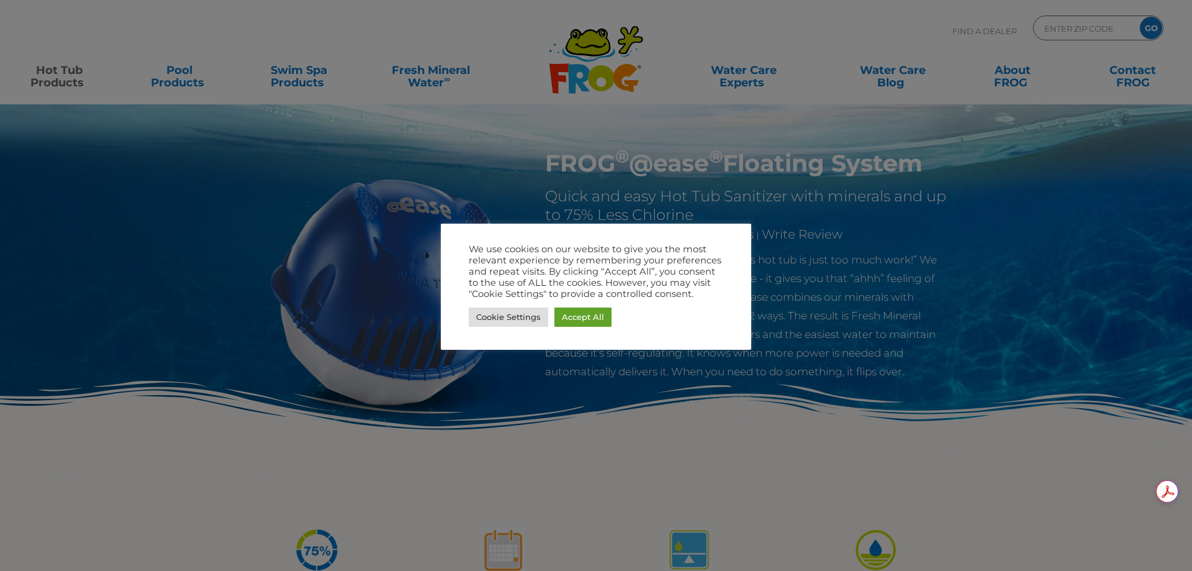
click at [300, 84] on div at bounding box center [596, 285] width 1192 height 571
click at [309, 87] on div at bounding box center [596, 285] width 1192 height 571
click at [56, 76] on div at bounding box center [596, 285] width 1192 height 571
click at [572, 316] on link "Accept All" at bounding box center [582, 316] width 57 height 19
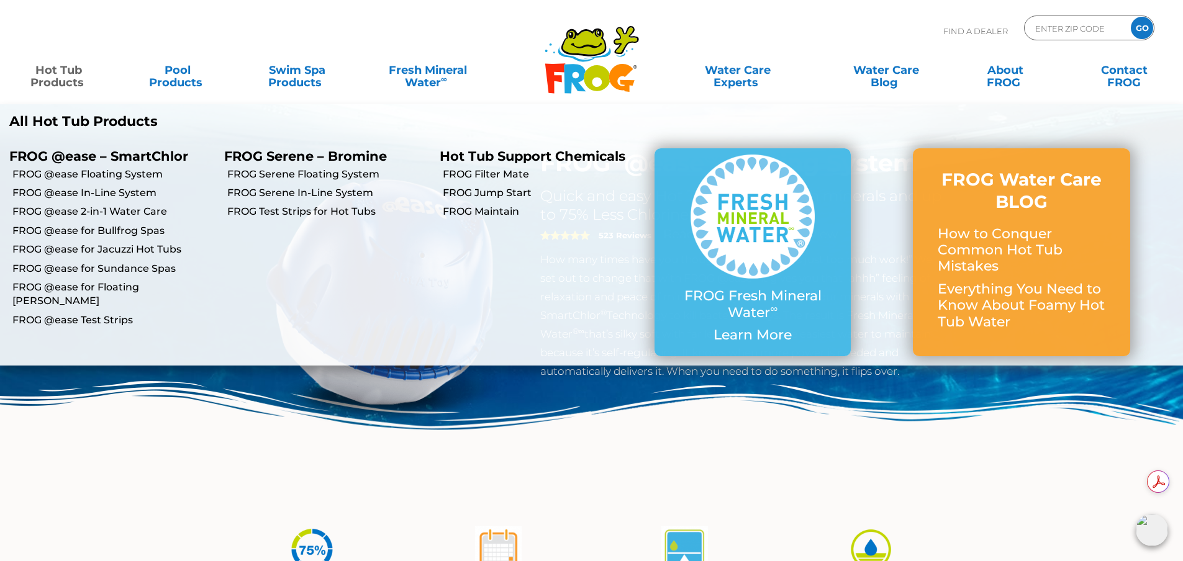
click at [65, 81] on link "Hot Tub Products" at bounding box center [58, 70] width 93 height 25
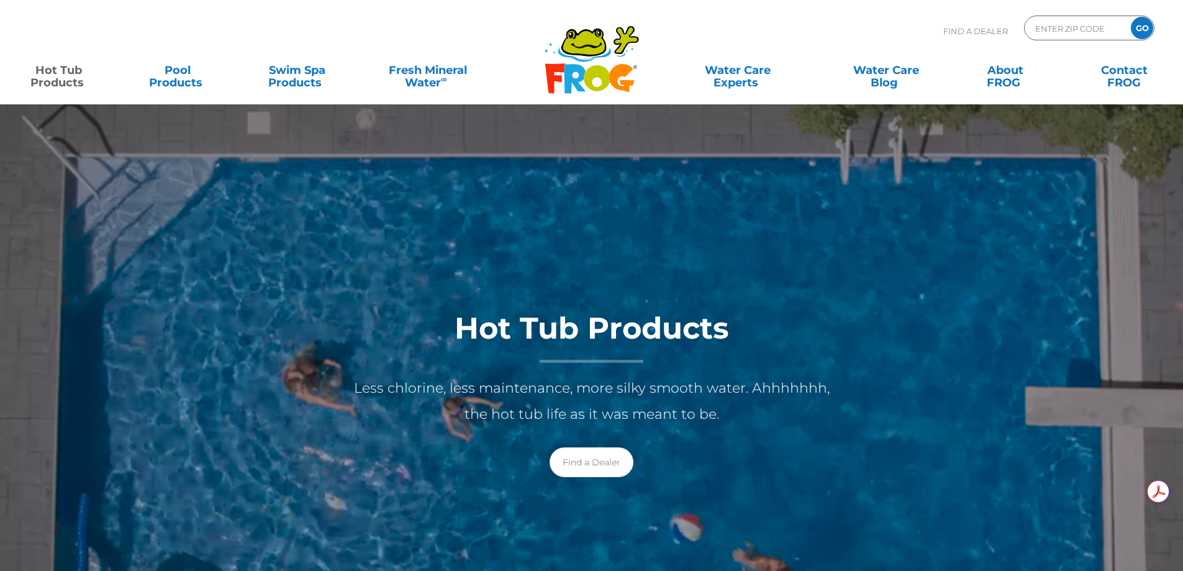
click at [66, 79] on link "Hot Tub Products" at bounding box center [58, 70] width 93 height 25
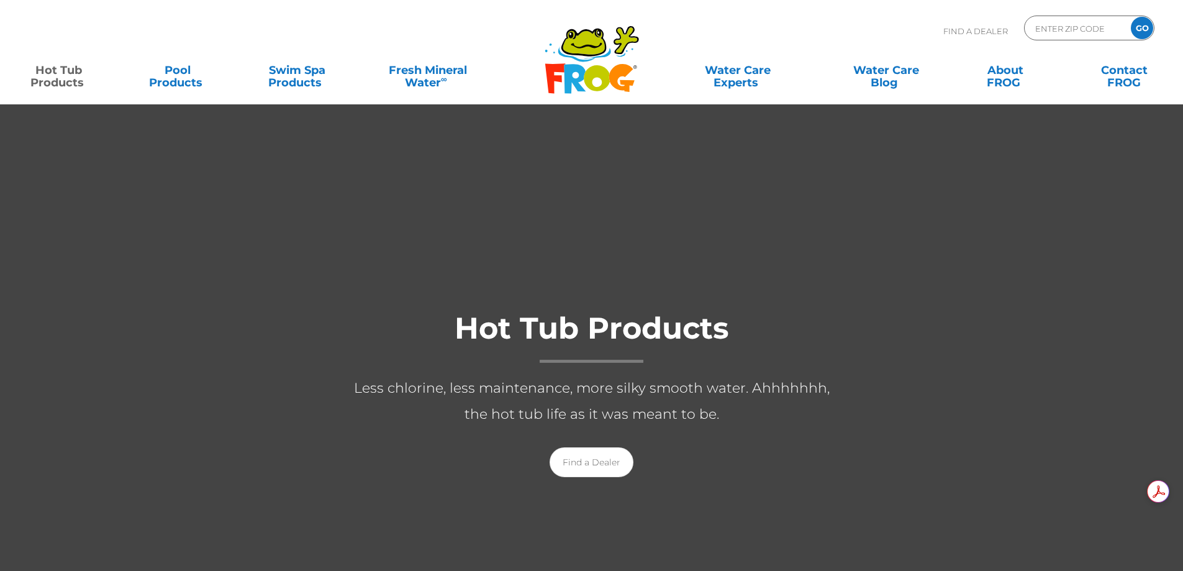
click at [66, 79] on link "Hot Tub Products" at bounding box center [58, 70] width 93 height 25
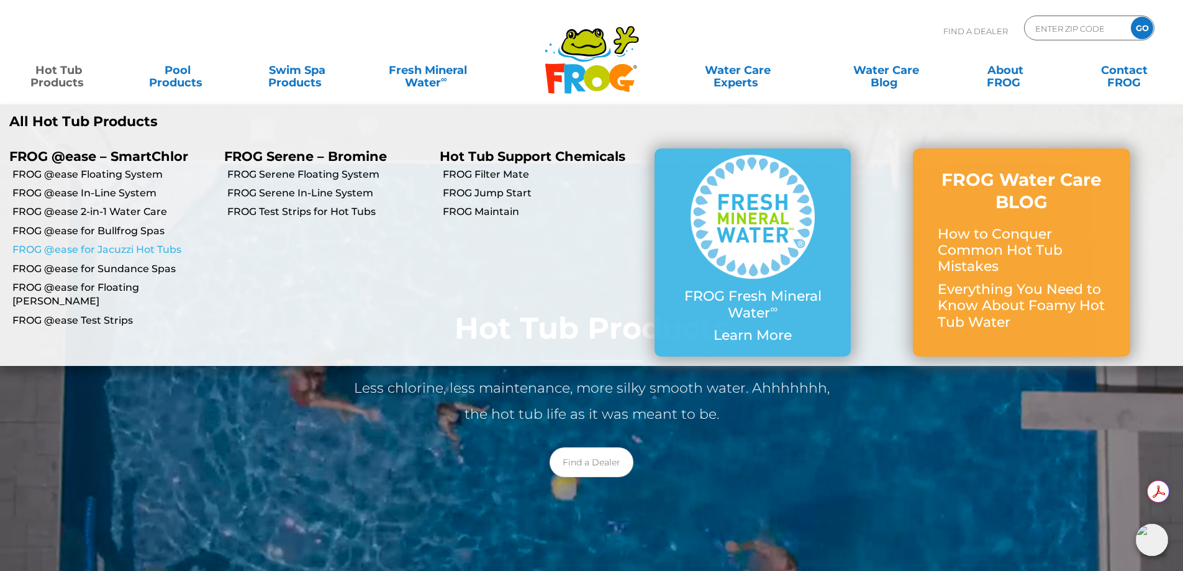
click at [91, 250] on link "FROG @ease for Jacuzzi Hot Tubs" at bounding box center [113, 250] width 202 height 14
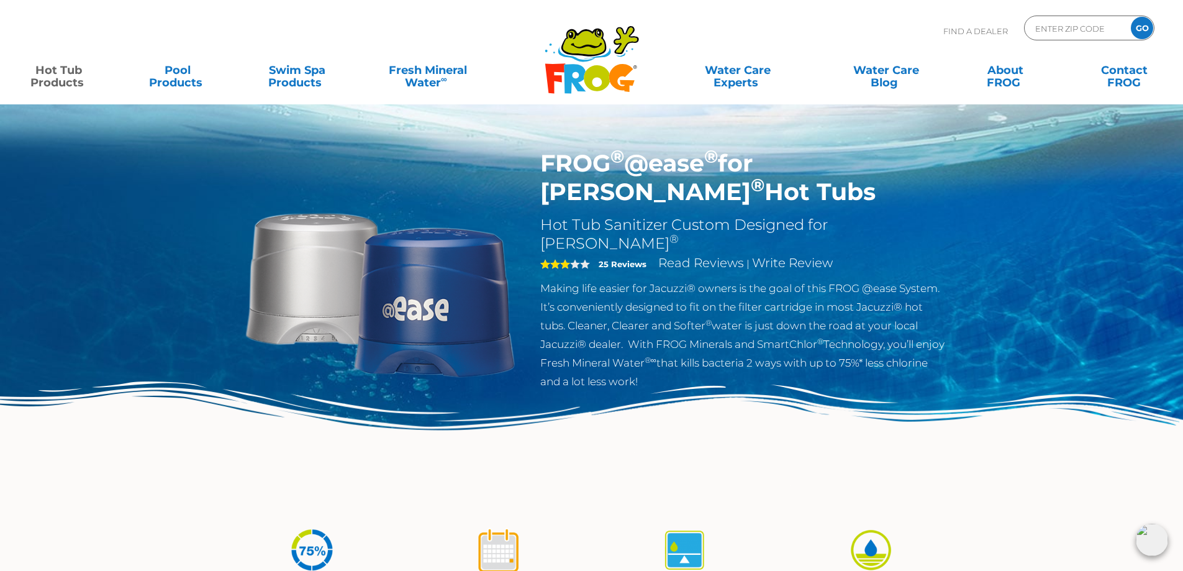
click at [67, 91] on div "MENU MENU Hot Tub Products All Hot Tub Products FROG @ease – SmartChlor FROG @e…" at bounding box center [591, 76] width 1158 height 37
click at [67, 77] on link "Hot Tub Products" at bounding box center [58, 70] width 93 height 25
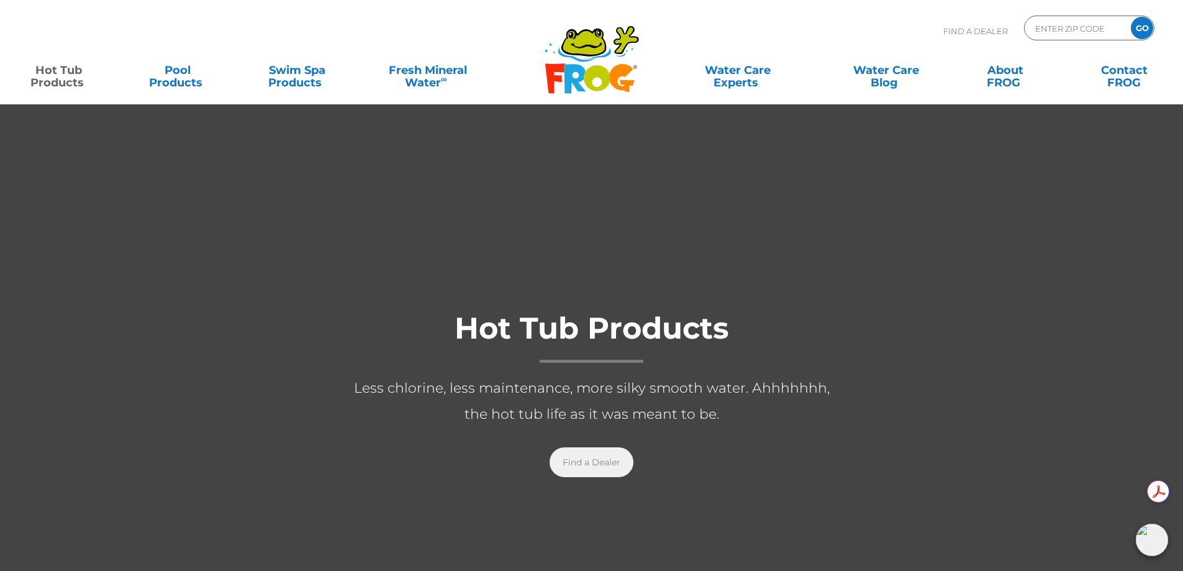
click at [598, 473] on link "Find a Dealer" at bounding box center [591, 462] width 84 height 30
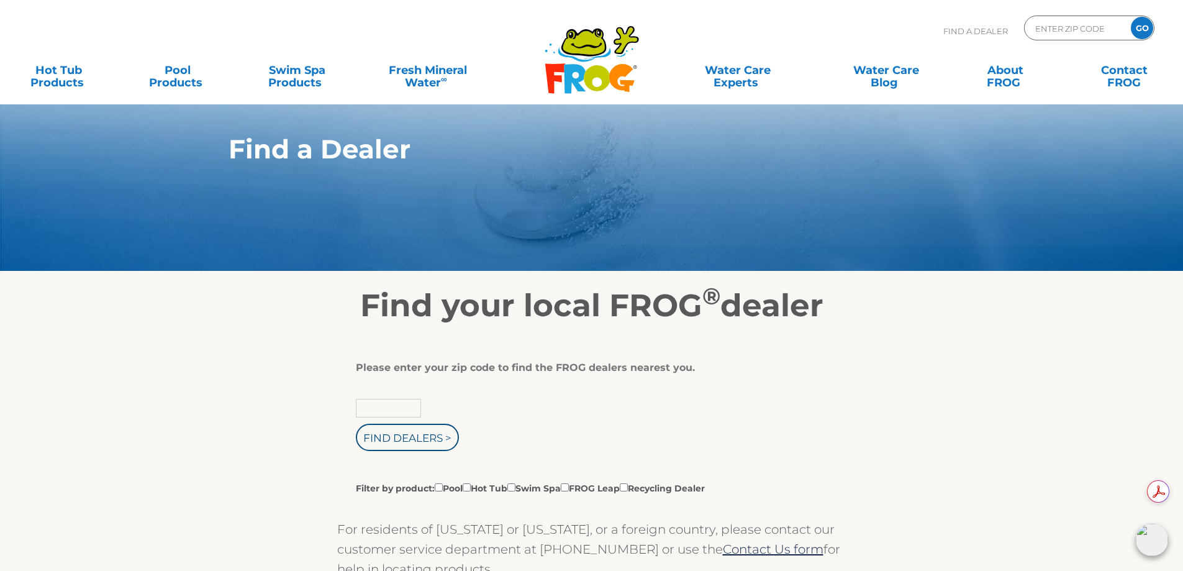
click at [405, 399] on input "text" at bounding box center [388, 408] width 65 height 19
type input "95441"
click at [356, 423] on input "Find Dealers >" at bounding box center [407, 436] width 103 height 27
click at [448, 445] on input "Find Dealers >" at bounding box center [407, 436] width 103 height 27
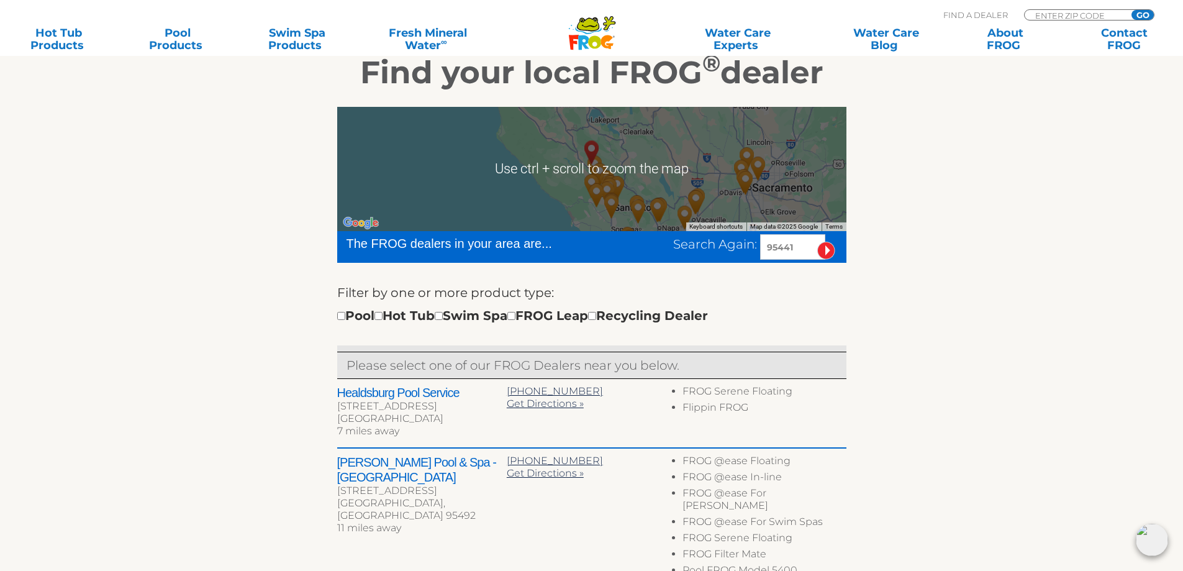
scroll to position [248, 0]
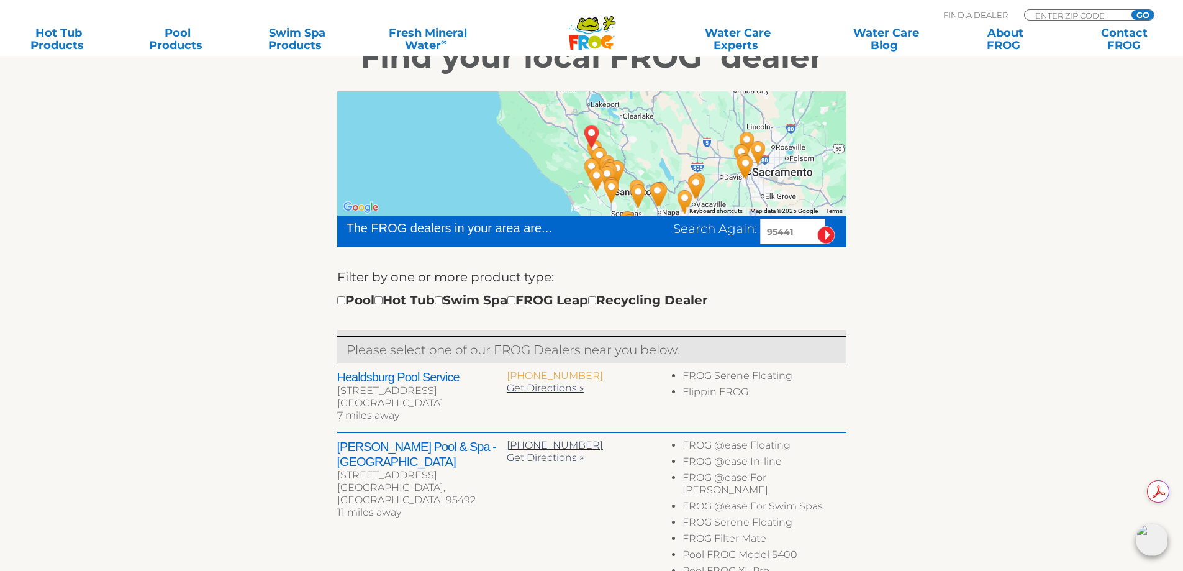
click at [549, 372] on span "707-433-6451" at bounding box center [555, 375] width 96 height 12
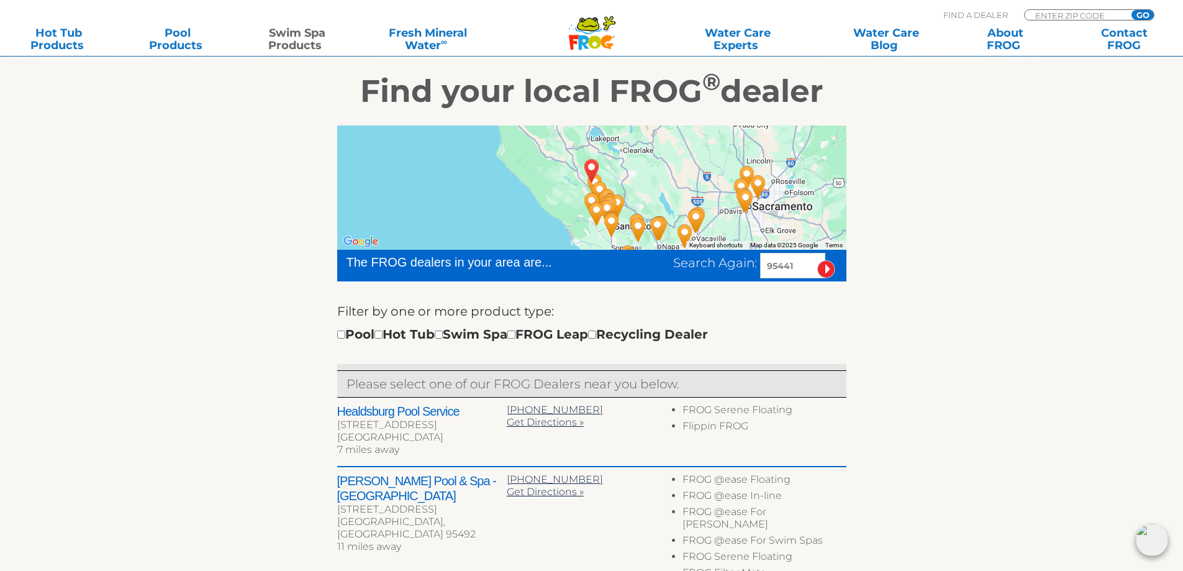
scroll to position [186, 0]
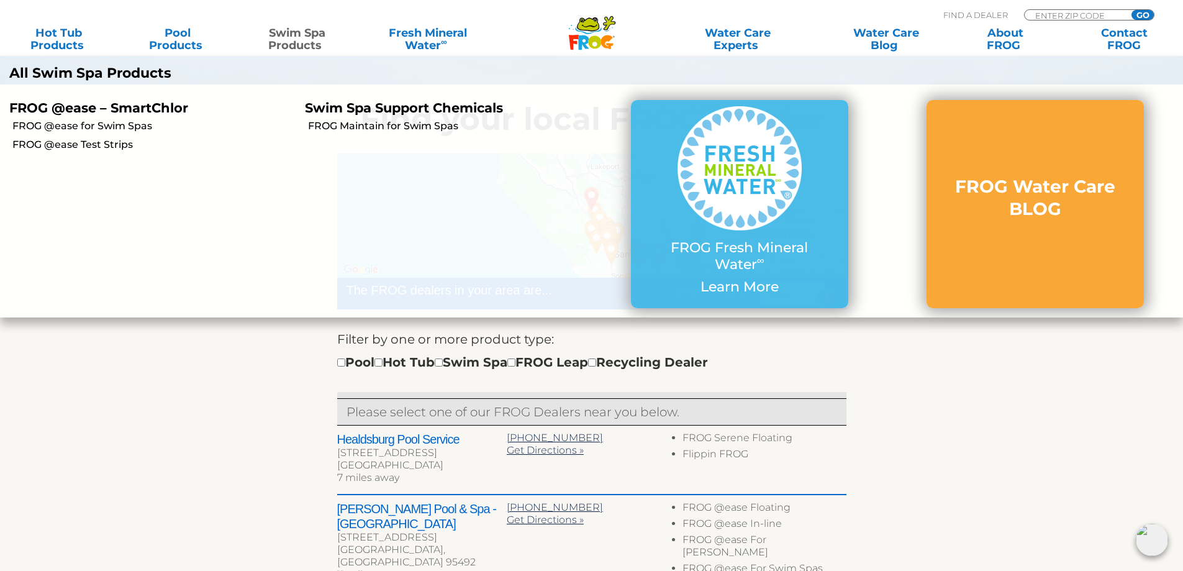
click at [294, 31] on link "Swim Spa Products" at bounding box center [297, 39] width 93 height 25
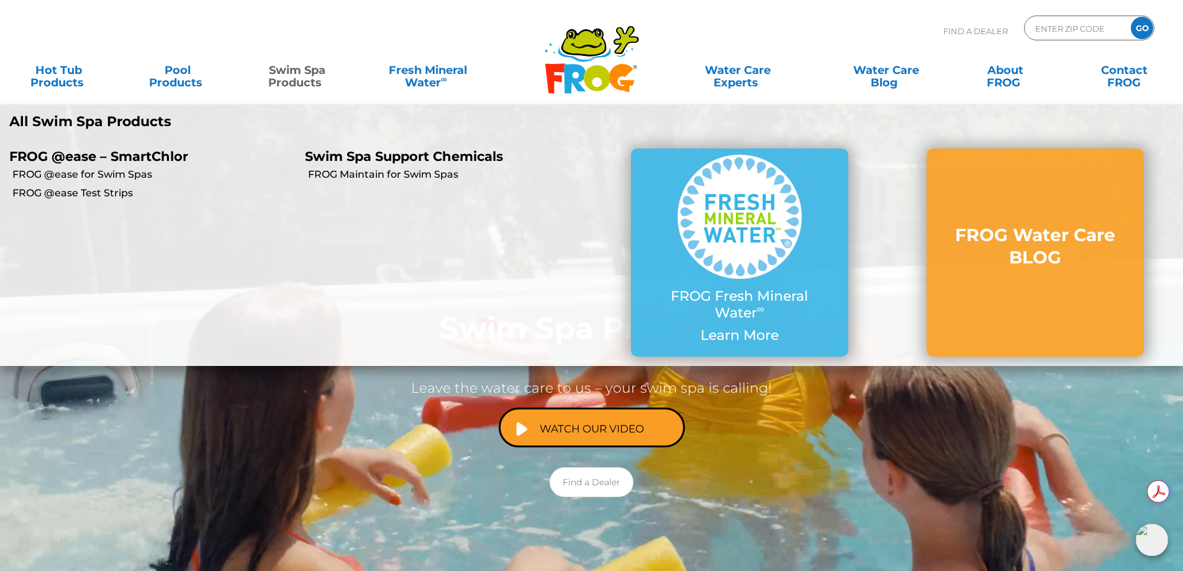
click at [300, 83] on link "Swim Spa Products" at bounding box center [297, 70] width 93 height 25
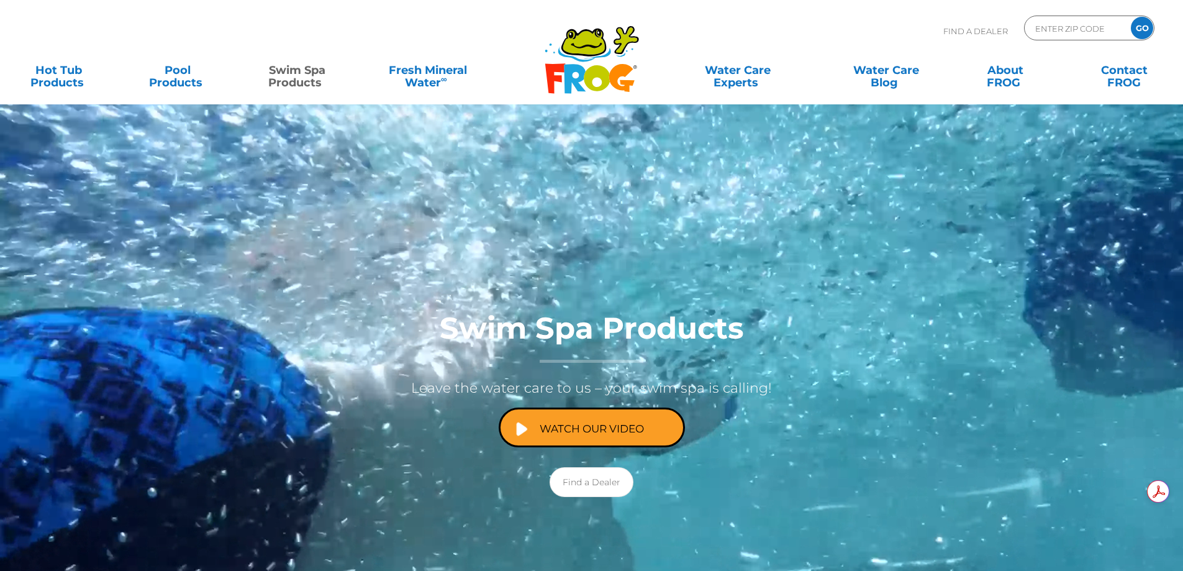
click at [301, 83] on link "Swim Spa Products" at bounding box center [297, 70] width 93 height 25
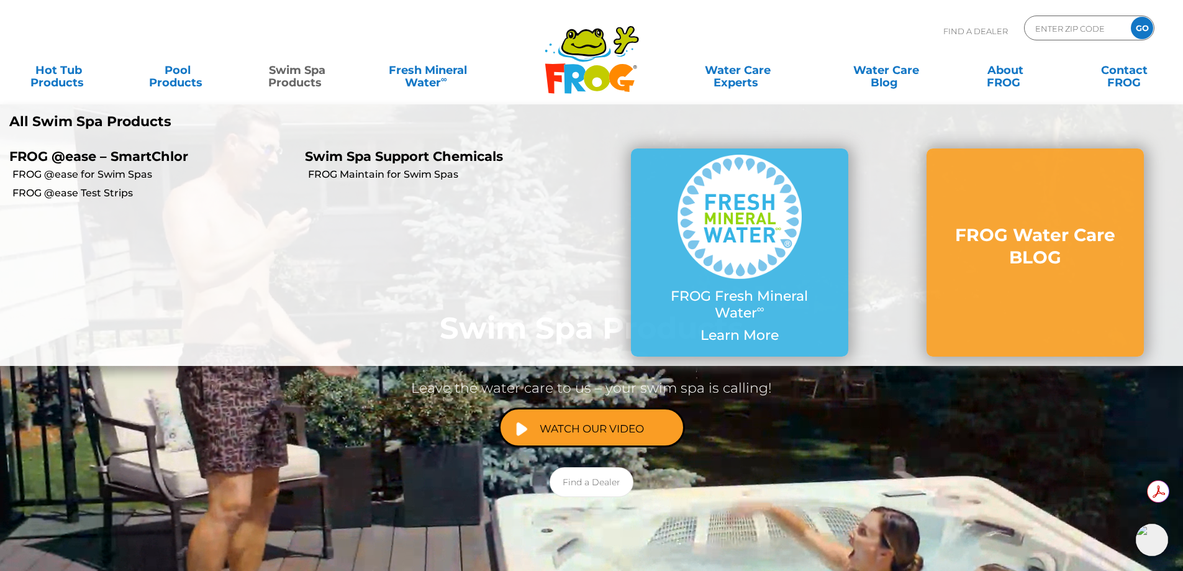
click at [170, 159] on p "FROG @ease – SmartChlor" at bounding box center [147, 156] width 277 height 16
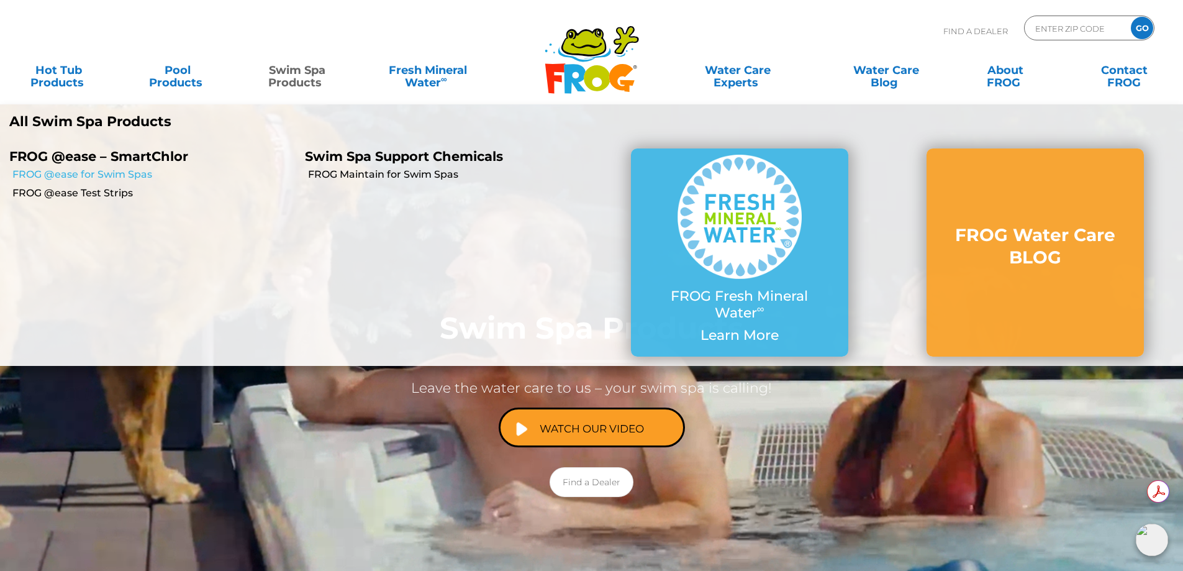
click at [124, 174] on link "FROG @ease for Swim Spas" at bounding box center [153, 175] width 283 height 14
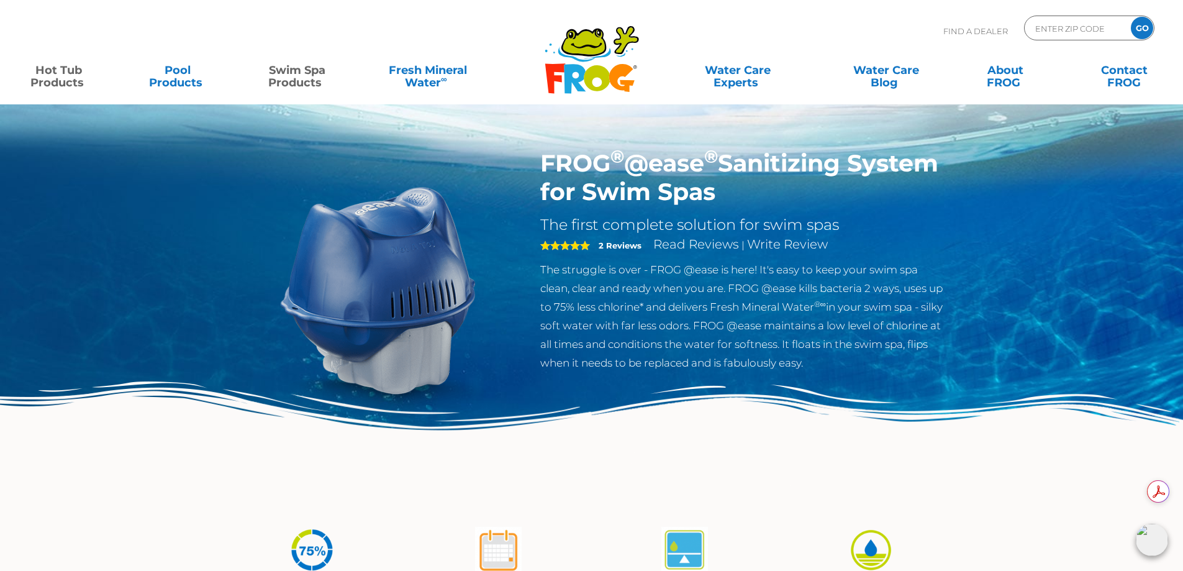
click at [69, 76] on link "Hot Tub Products" at bounding box center [58, 70] width 93 height 25
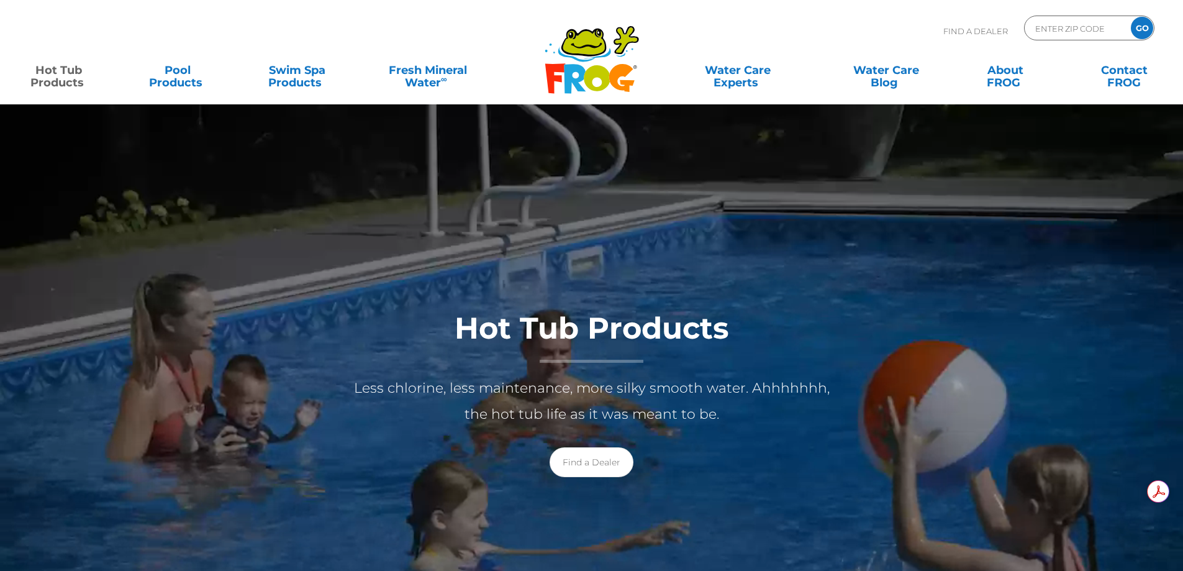
click at [76, 94] on div "MENU MENU Hot Tub Products All Hot Tub Products FROG @ease – SmartChlor FROG @e…" at bounding box center [591, 76] width 1158 height 37
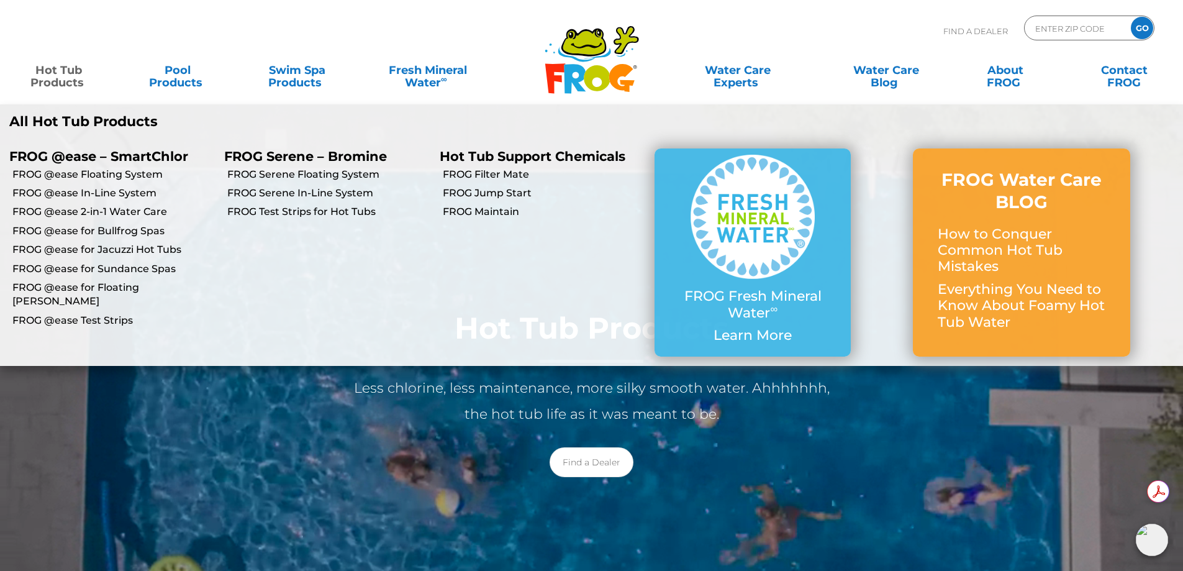
click at [64, 69] on link "Hot Tub Products" at bounding box center [58, 70] width 93 height 25
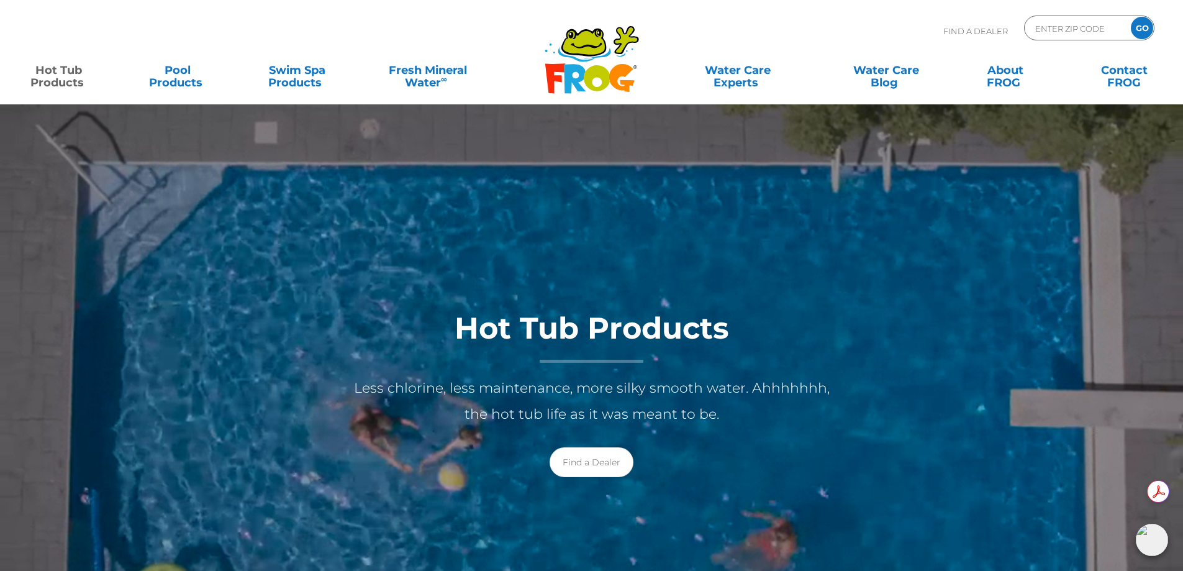
click at [65, 68] on link "Hot Tub Products" at bounding box center [58, 70] width 93 height 25
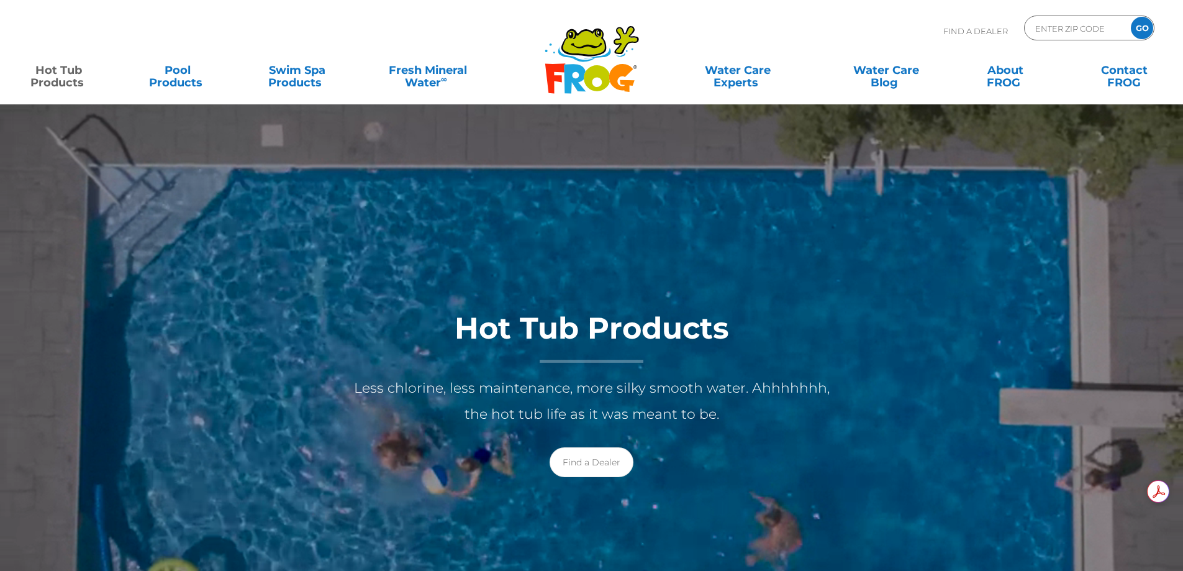
click at [73, 67] on link "Hot Tub Products" at bounding box center [58, 70] width 93 height 25
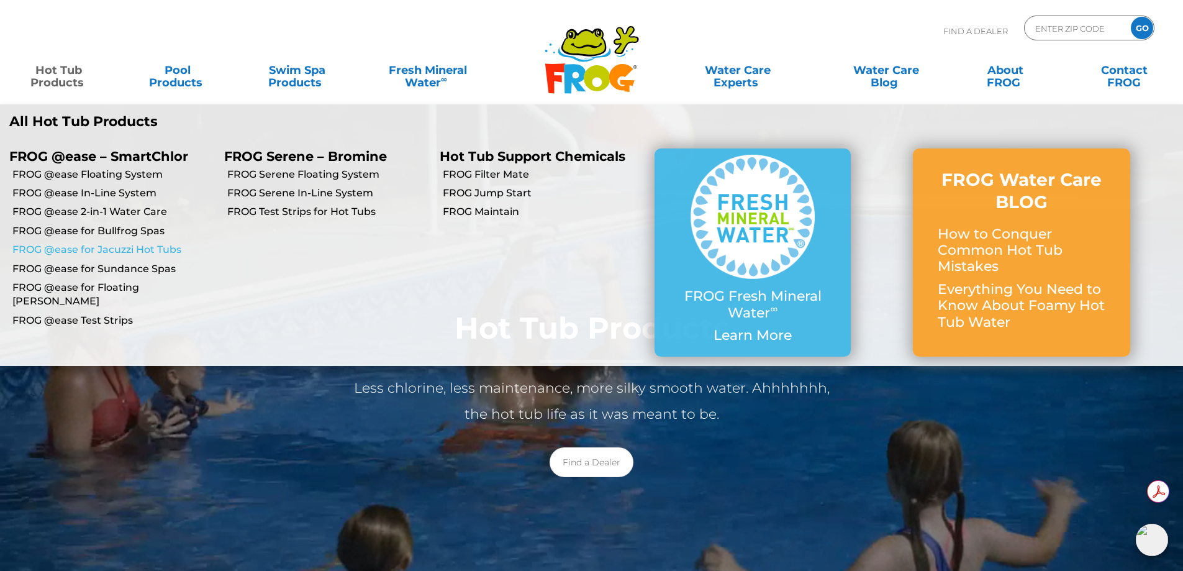
click at [133, 252] on link "FROG @ease for Jacuzzi Hot Tubs" at bounding box center [113, 250] width 202 height 14
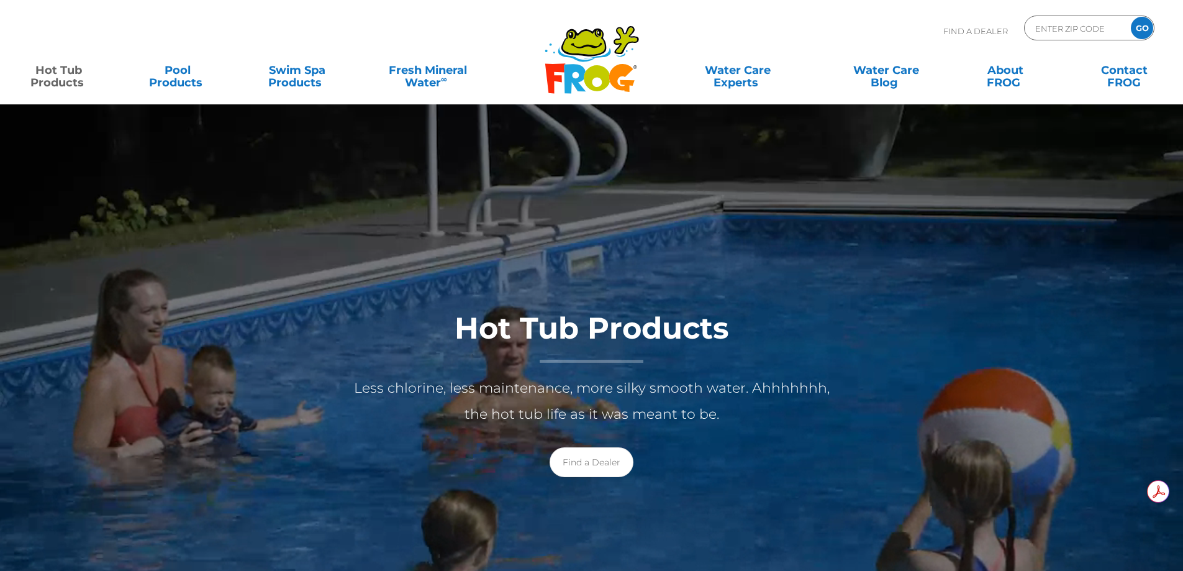
click at [66, 83] on link "Hot Tub Products" at bounding box center [58, 70] width 93 height 25
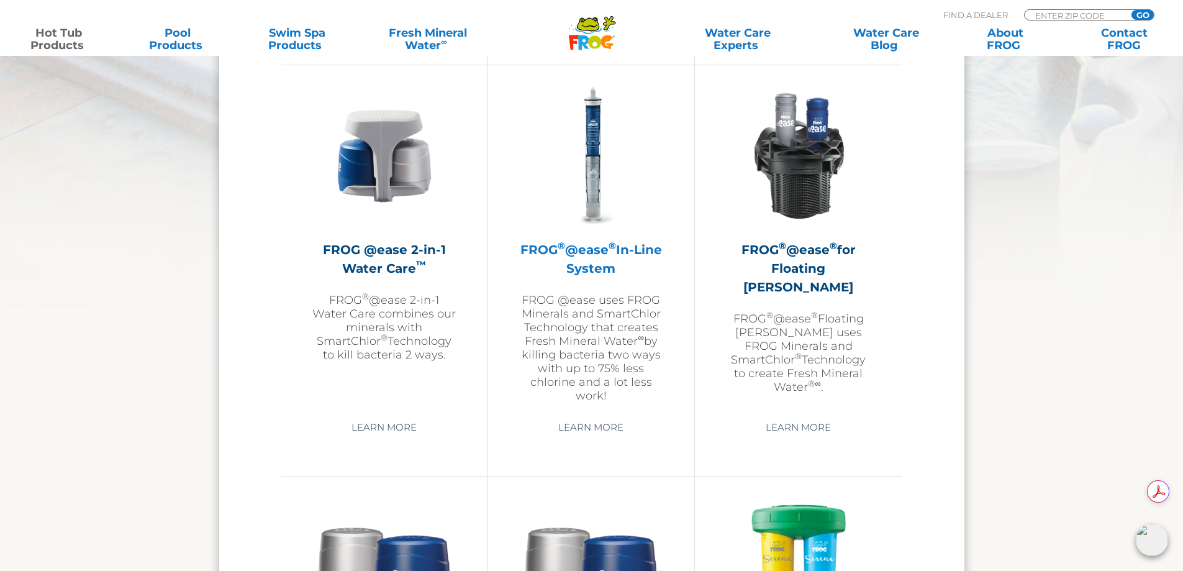
scroll to position [1800, 0]
click at [585, 425] on link "Learn More" at bounding box center [591, 426] width 94 height 22
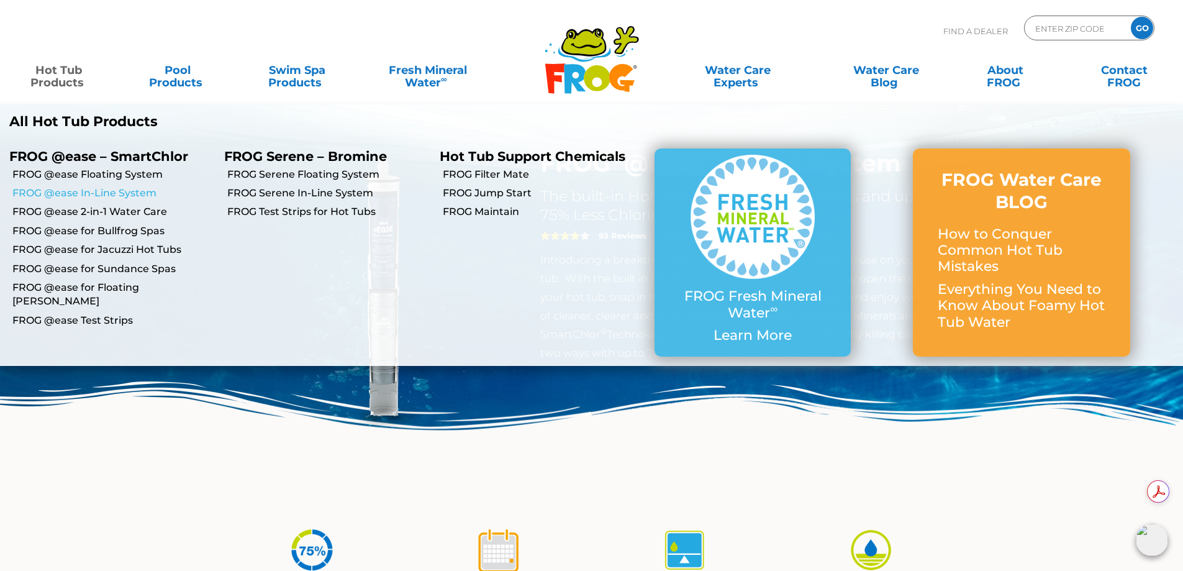
click at [73, 189] on link "FROG @ease In-Line System" at bounding box center [113, 193] width 202 height 14
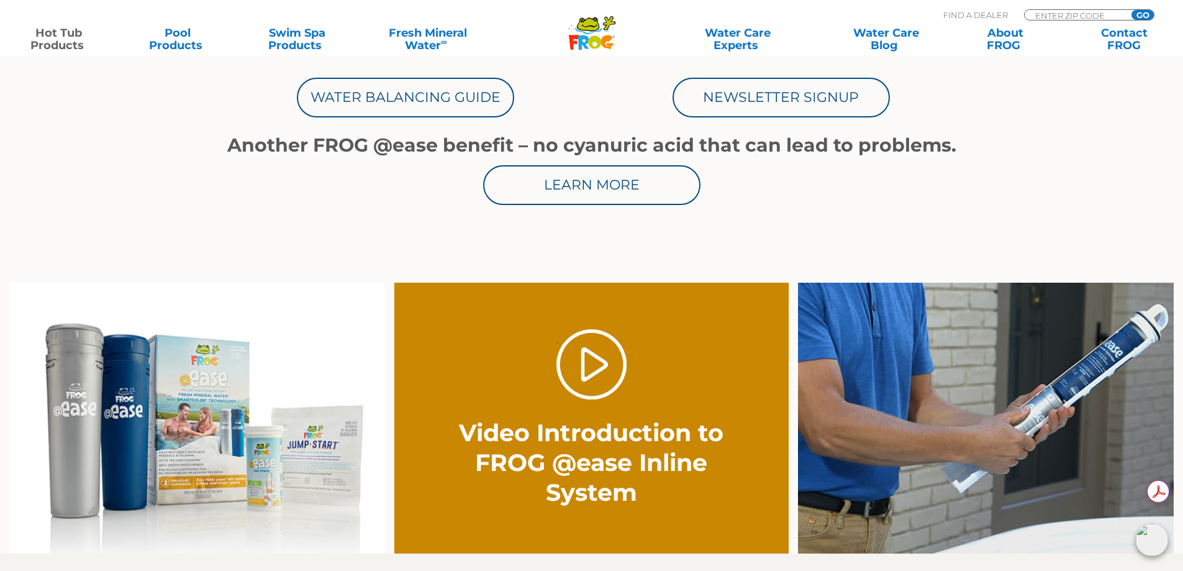
scroll to position [745, 0]
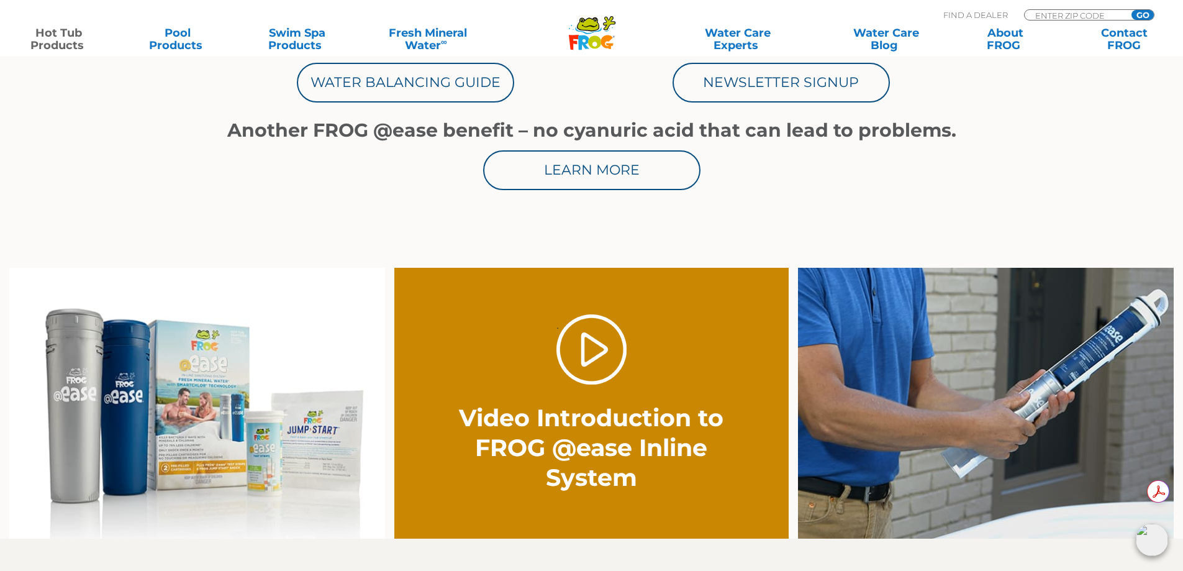
click at [193, 473] on img at bounding box center [197, 403] width 376 height 271
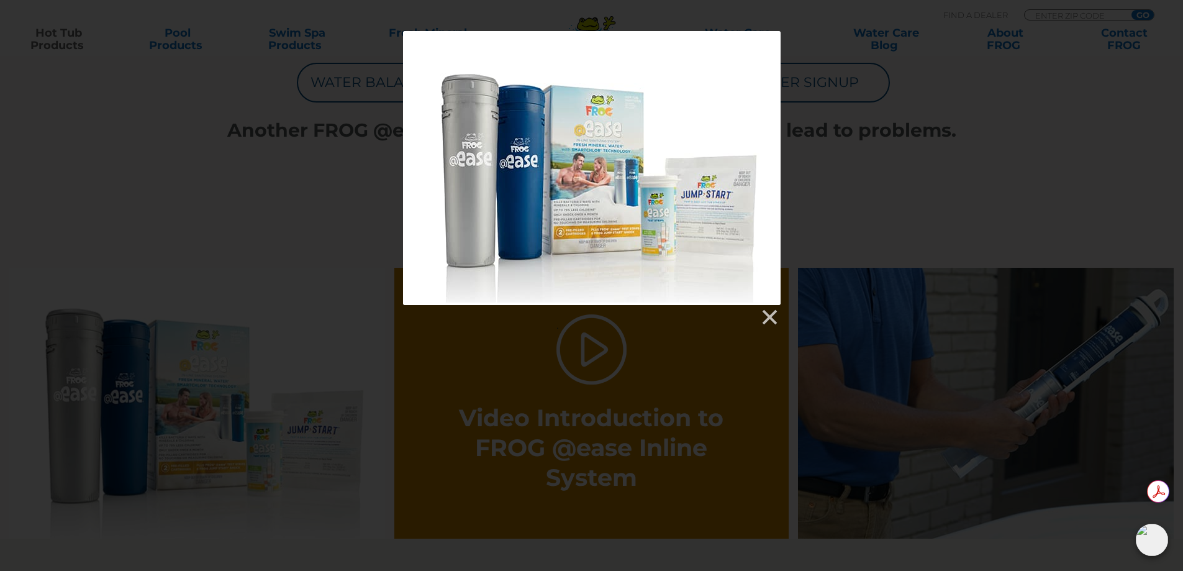
click at [185, 234] on div at bounding box center [591, 179] width 1183 height 296
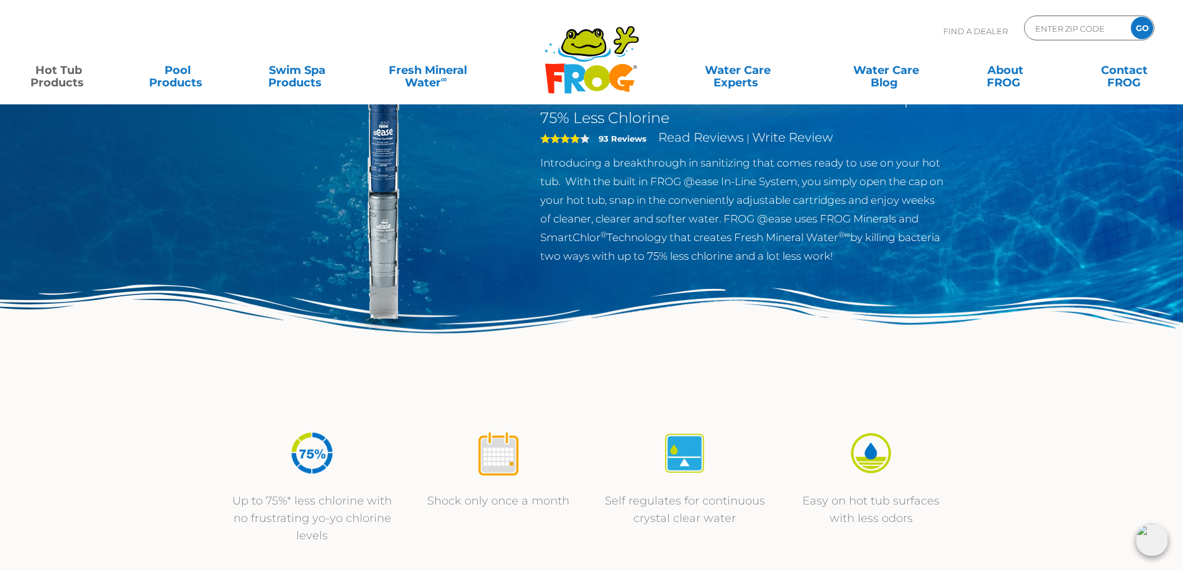
scroll to position [0, 0]
